Goal: Transaction & Acquisition: Book appointment/travel/reservation

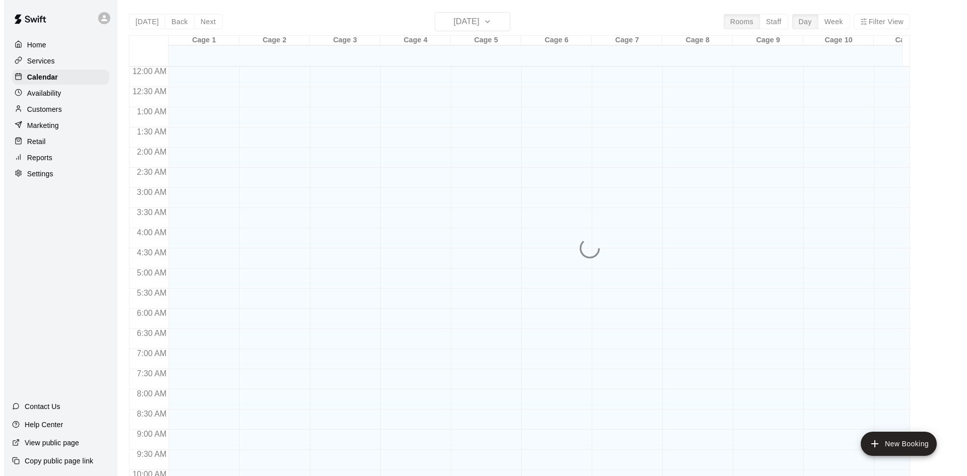
scroll to position [516, 0]
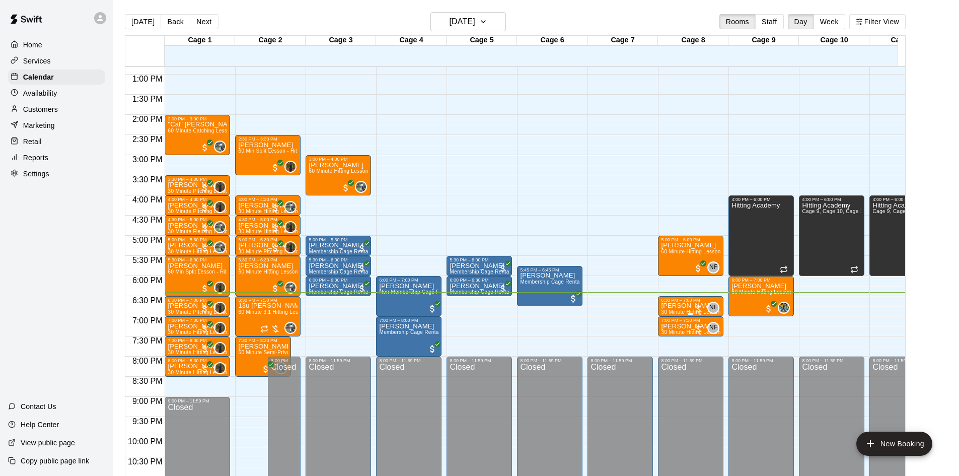
click at [673, 306] on p "[PERSON_NAME]" at bounding box center [690, 306] width 59 height 0
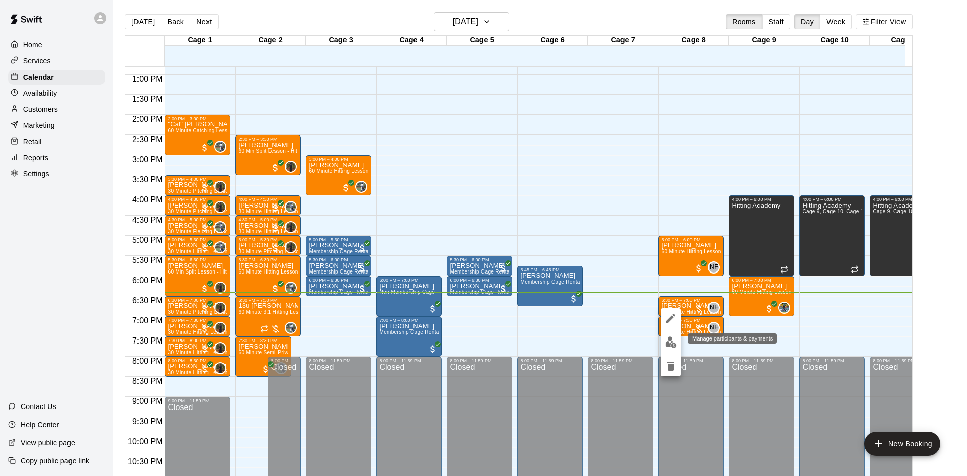
click at [672, 337] on img "edit" at bounding box center [671, 342] width 12 height 12
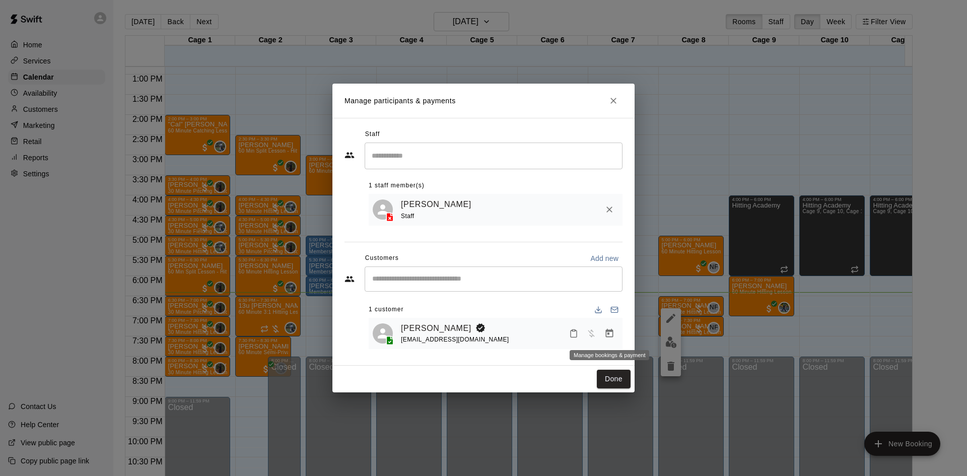
click at [609, 338] on icon "Manage bookings & payment" at bounding box center [609, 333] width 10 height 10
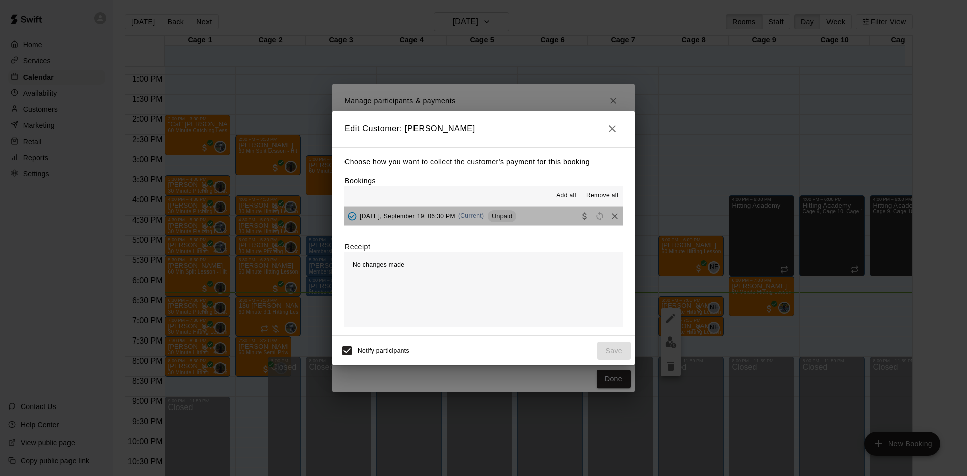
click at [527, 223] on button "[DATE], September 19: 06:30 PM (Current) Unpaid" at bounding box center [483, 215] width 278 height 19
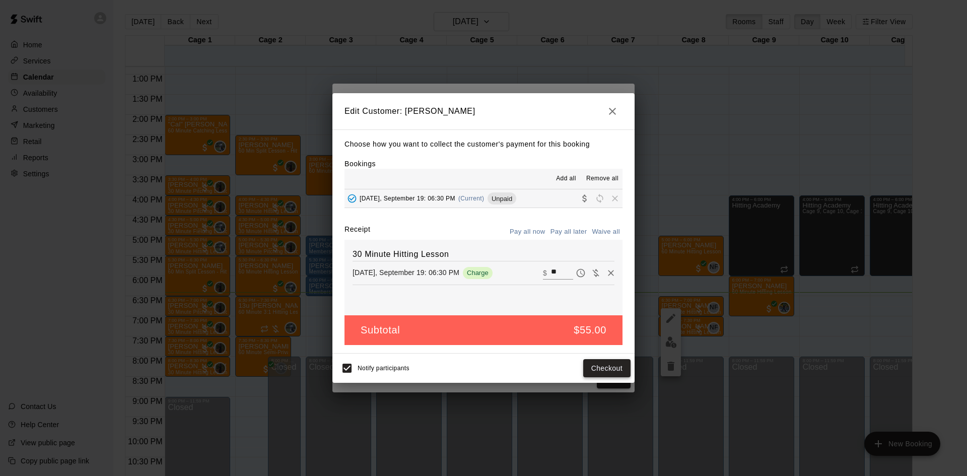
click at [608, 367] on button "Checkout" at bounding box center [606, 368] width 47 height 19
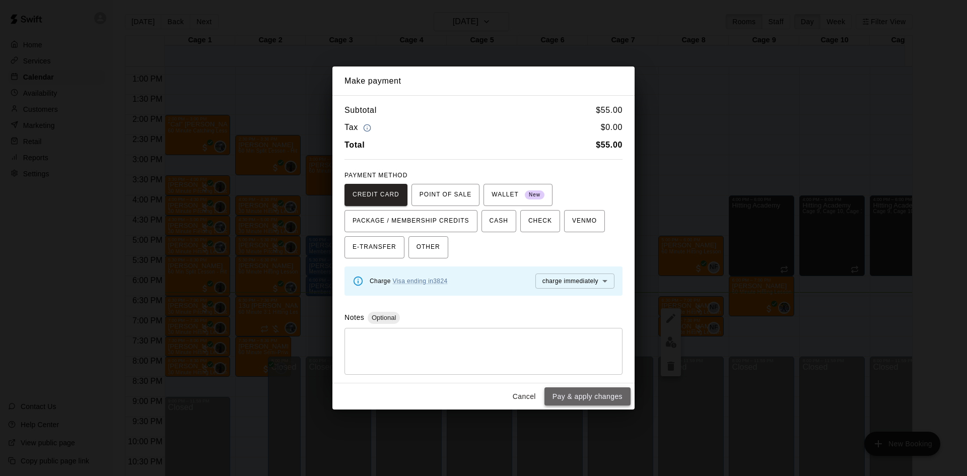
click at [575, 396] on button "Pay & apply changes" at bounding box center [587, 396] width 86 height 19
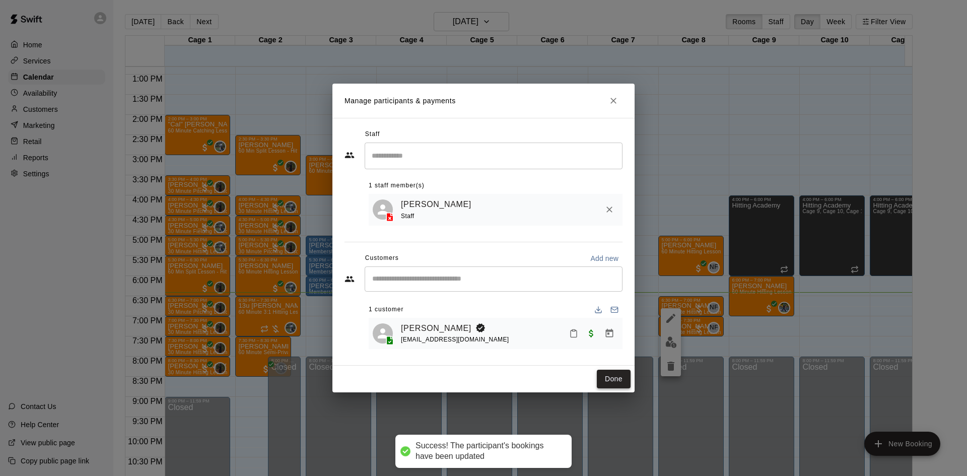
click at [605, 376] on button "Done" at bounding box center [614, 379] width 34 height 19
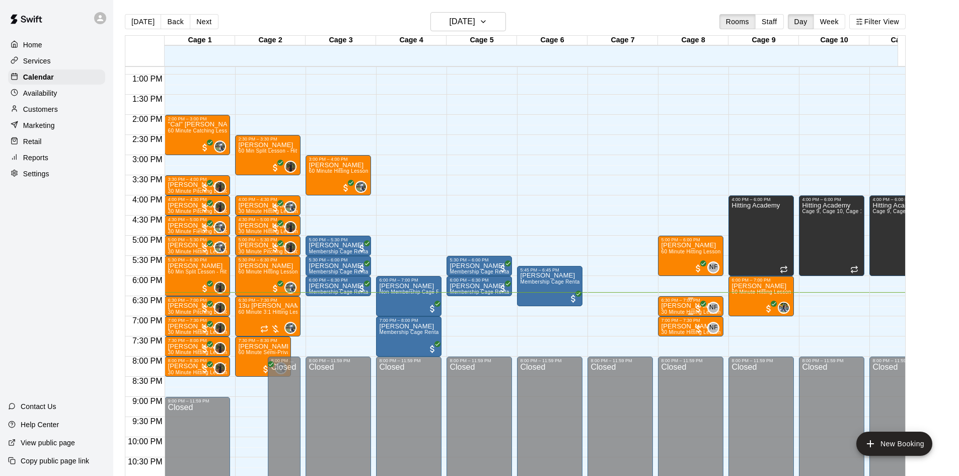
click at [671, 306] on p "[PERSON_NAME]" at bounding box center [690, 306] width 59 height 0
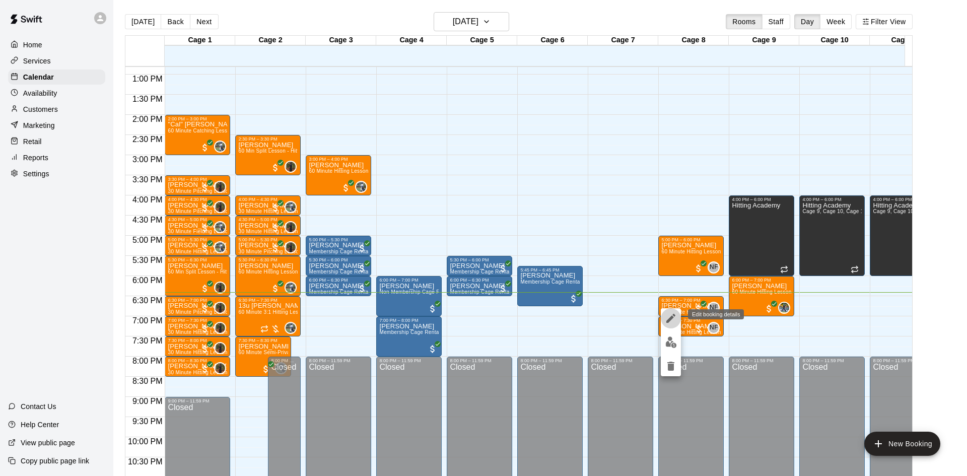
click at [670, 320] on icon "edit" at bounding box center [670, 318] width 9 height 9
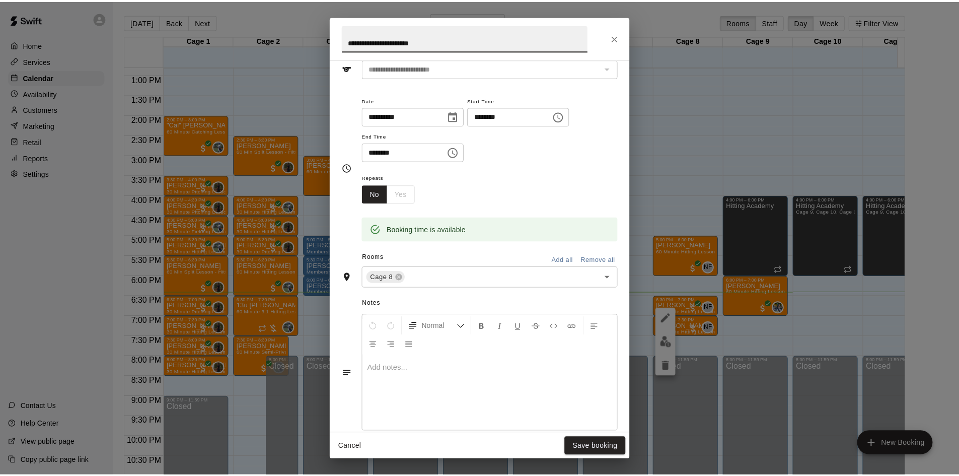
scroll to position [183, 0]
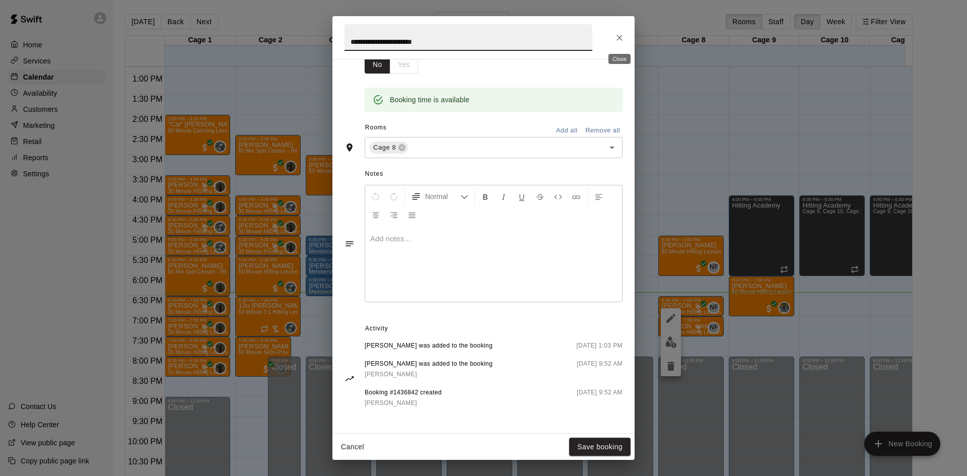
click at [620, 40] on icon "Close" at bounding box center [619, 38] width 10 height 10
